Goal: Task Accomplishment & Management: Use online tool/utility

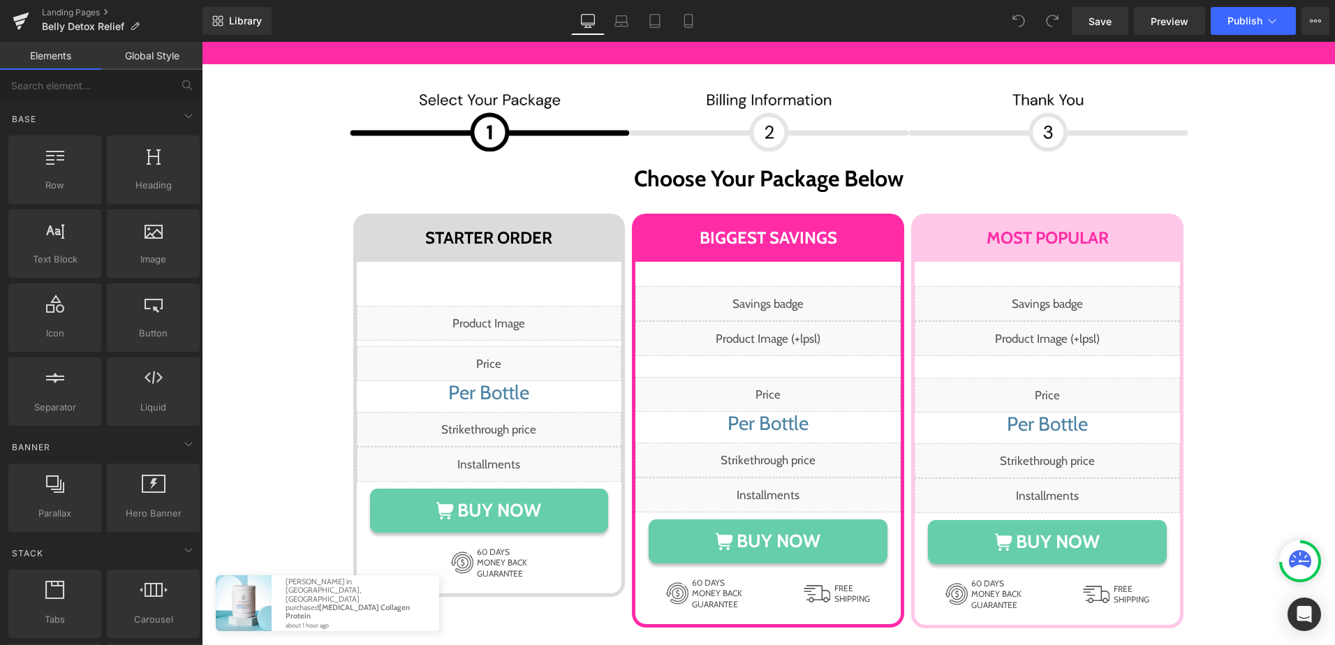
scroll to position [7612, 0]
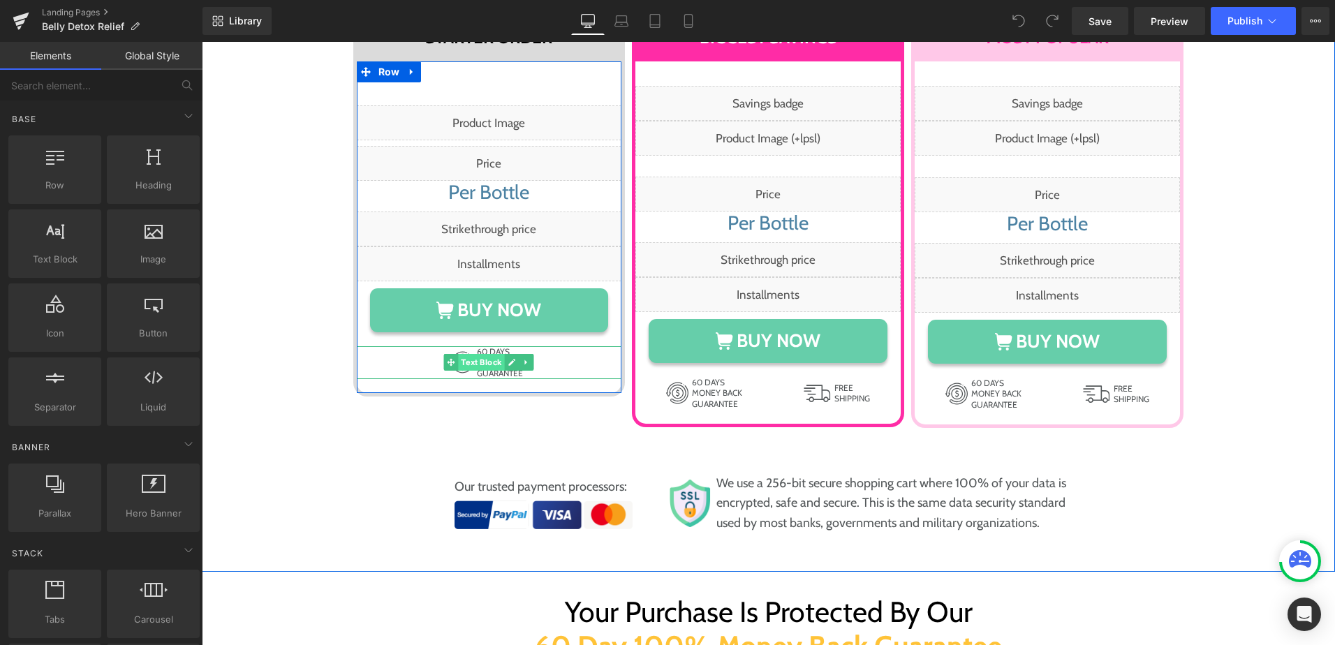
click at [480, 354] on span "Text Block" at bounding box center [482, 362] width 46 height 17
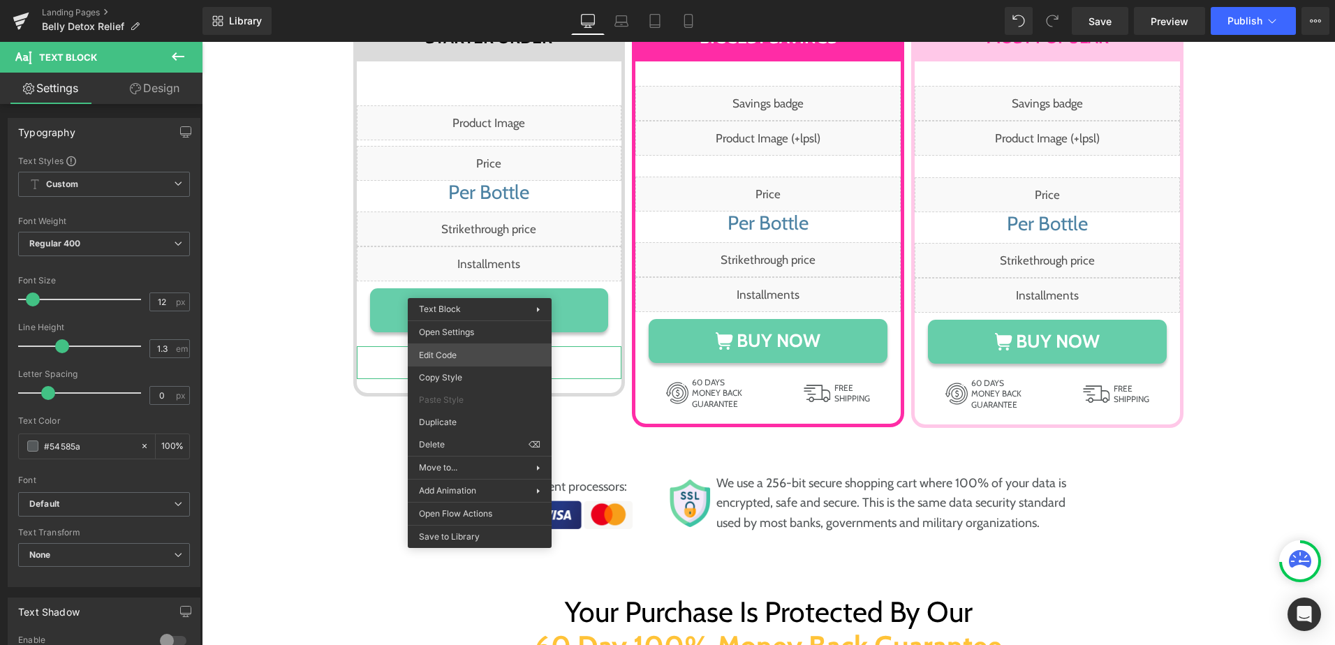
click at [475, 0] on div "Text Block You are previewing how the will restyle your page. You can not edit …" at bounding box center [667, 0] width 1335 height 0
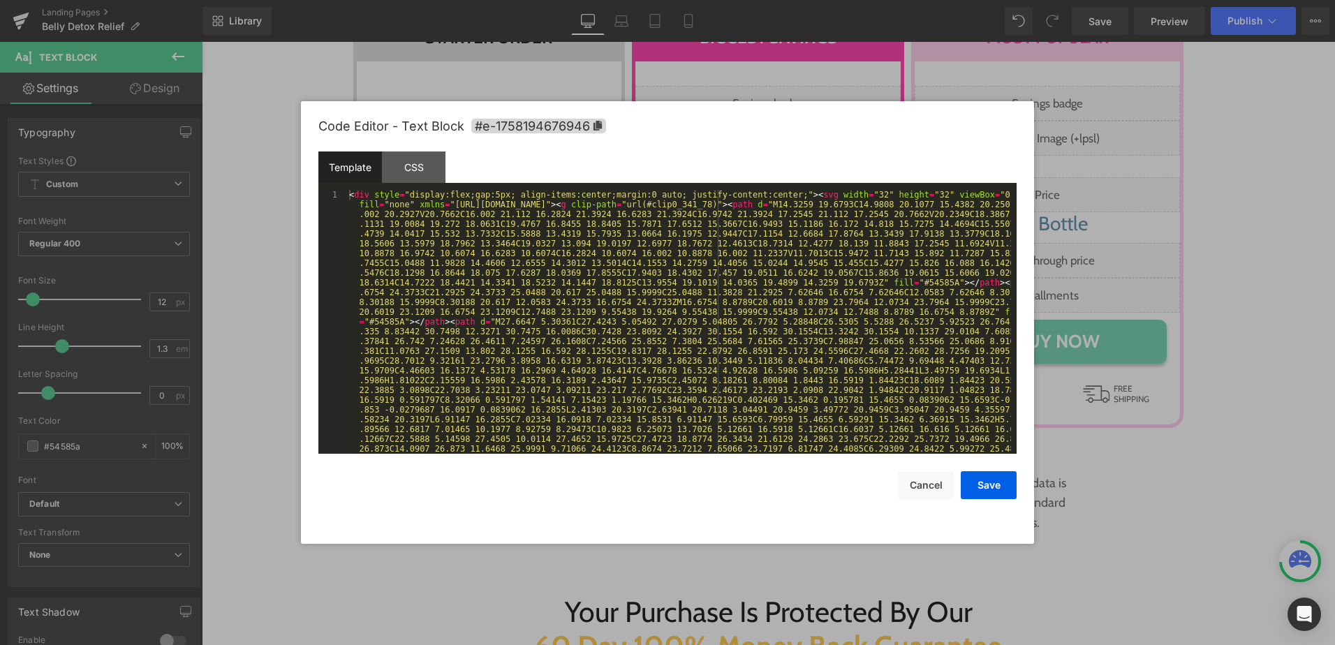
scroll to position [49, 0]
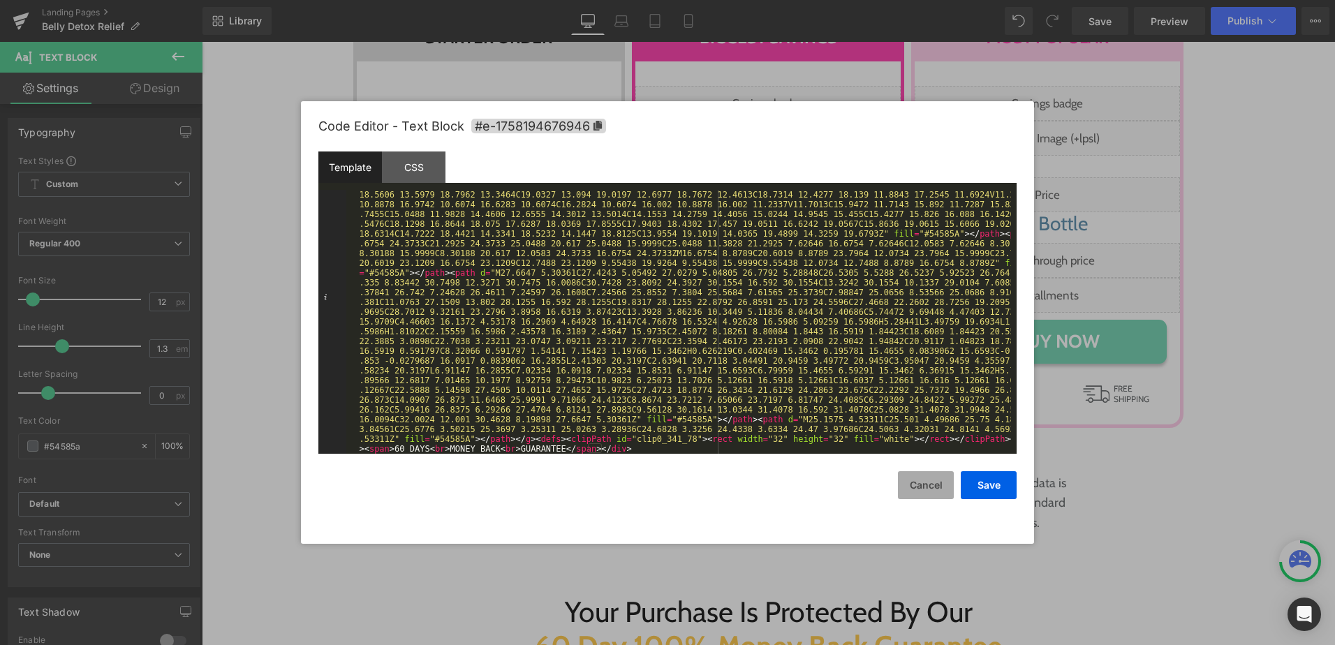
click at [925, 486] on button "Cancel" at bounding box center [926, 485] width 56 height 28
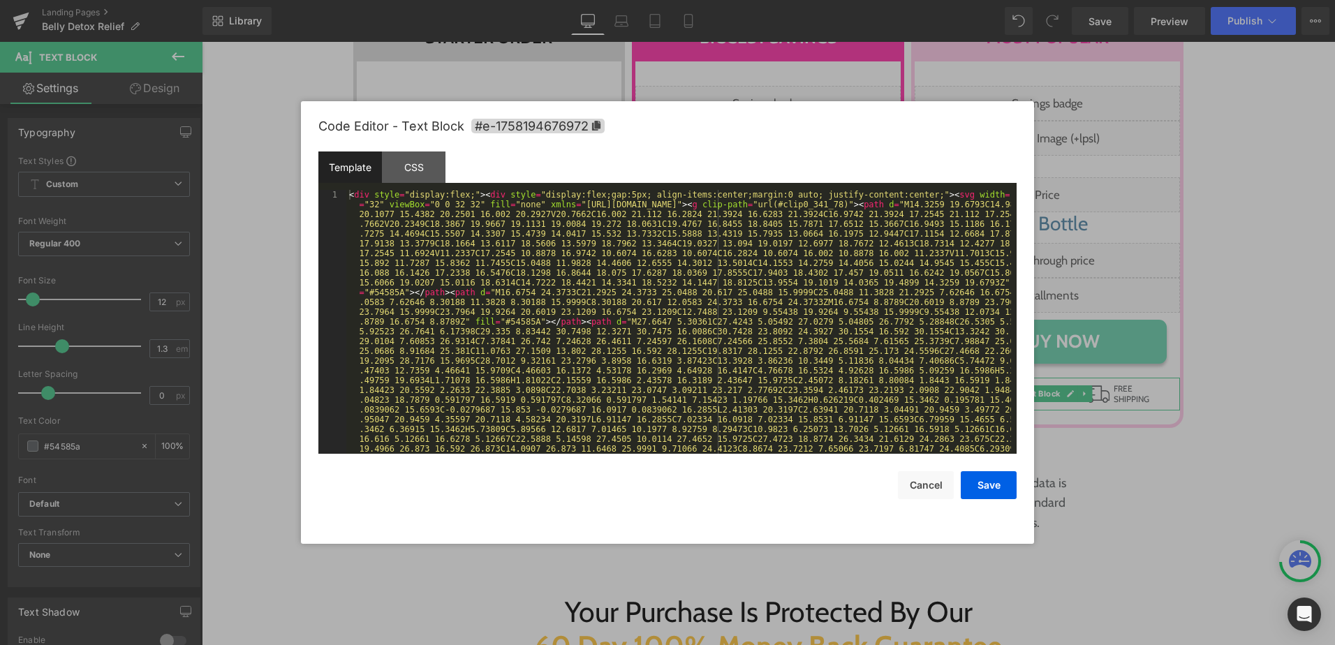
click at [1014, 0] on div "Text Block You are previewing how the will restyle your page. You can not edit …" at bounding box center [667, 0] width 1335 height 0
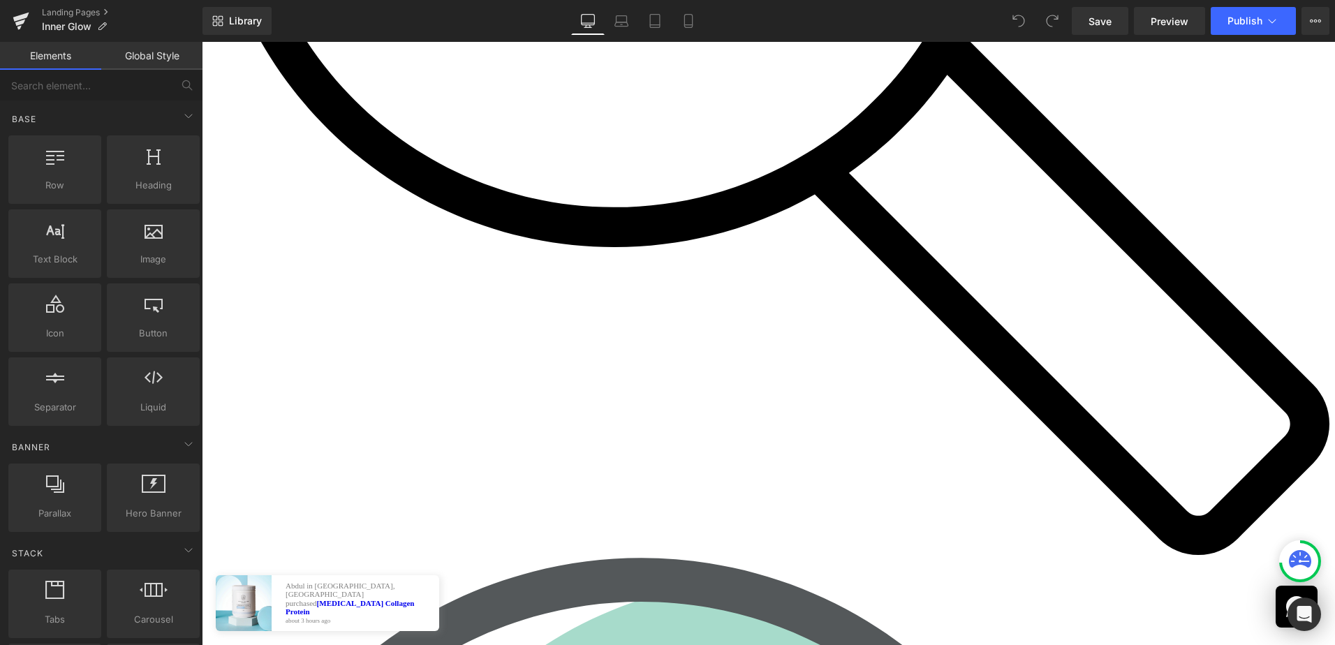
scroll to position [7193, 0]
